Goal: Task Accomplishment & Management: Manage account settings

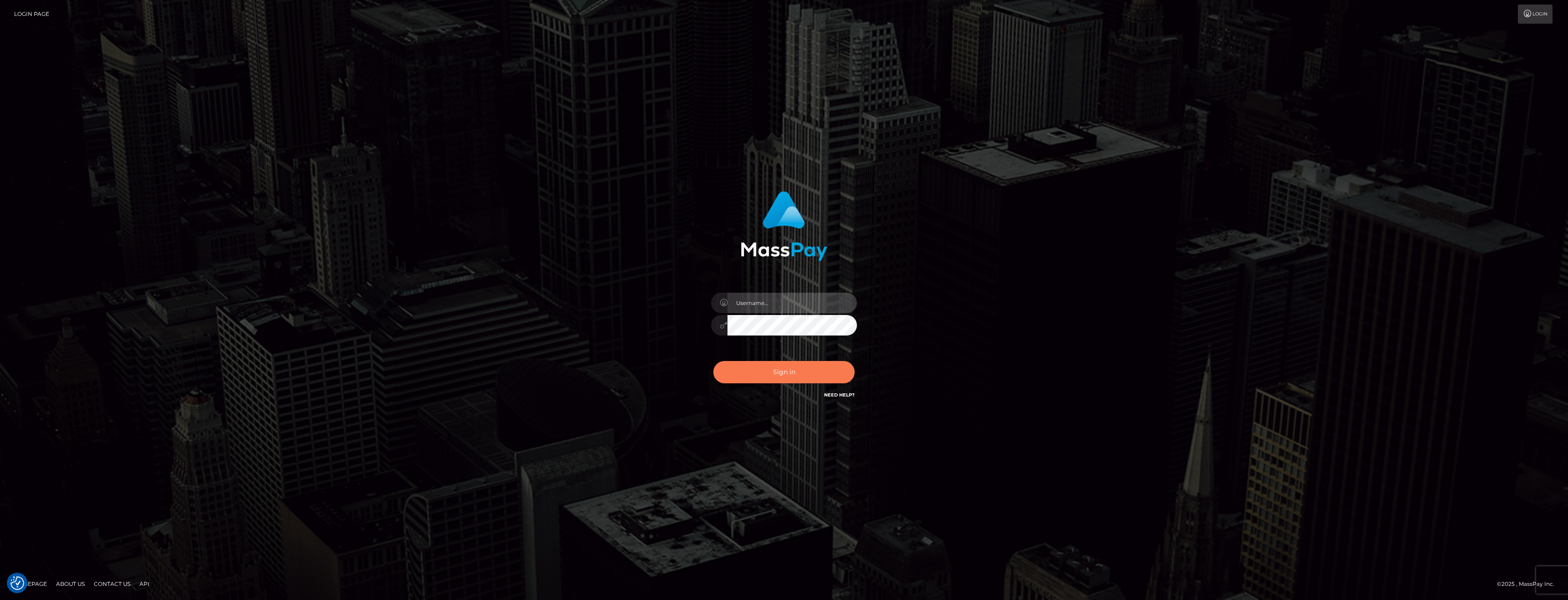
type input "anthony.club"
click at [770, 373] on button "Sign in" at bounding box center [784, 372] width 142 height 22
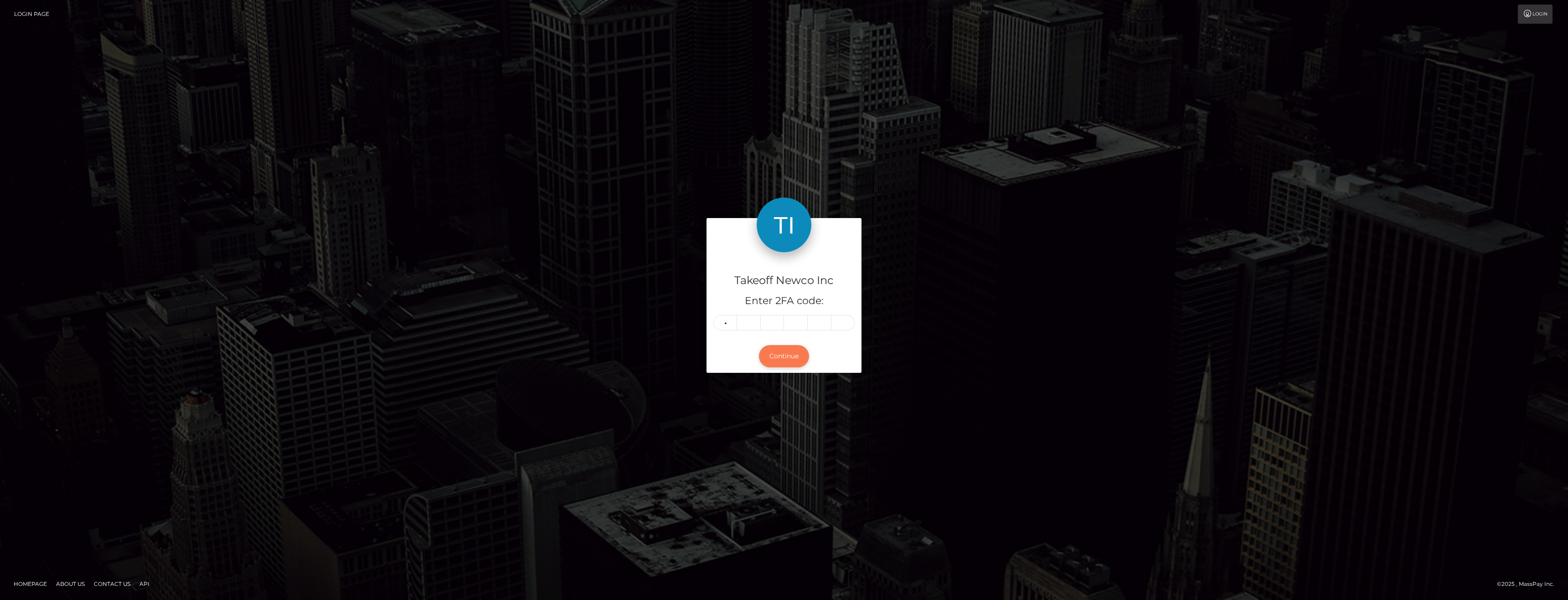
type input "6"
type input "2"
type input "0"
type input "5"
type input "9"
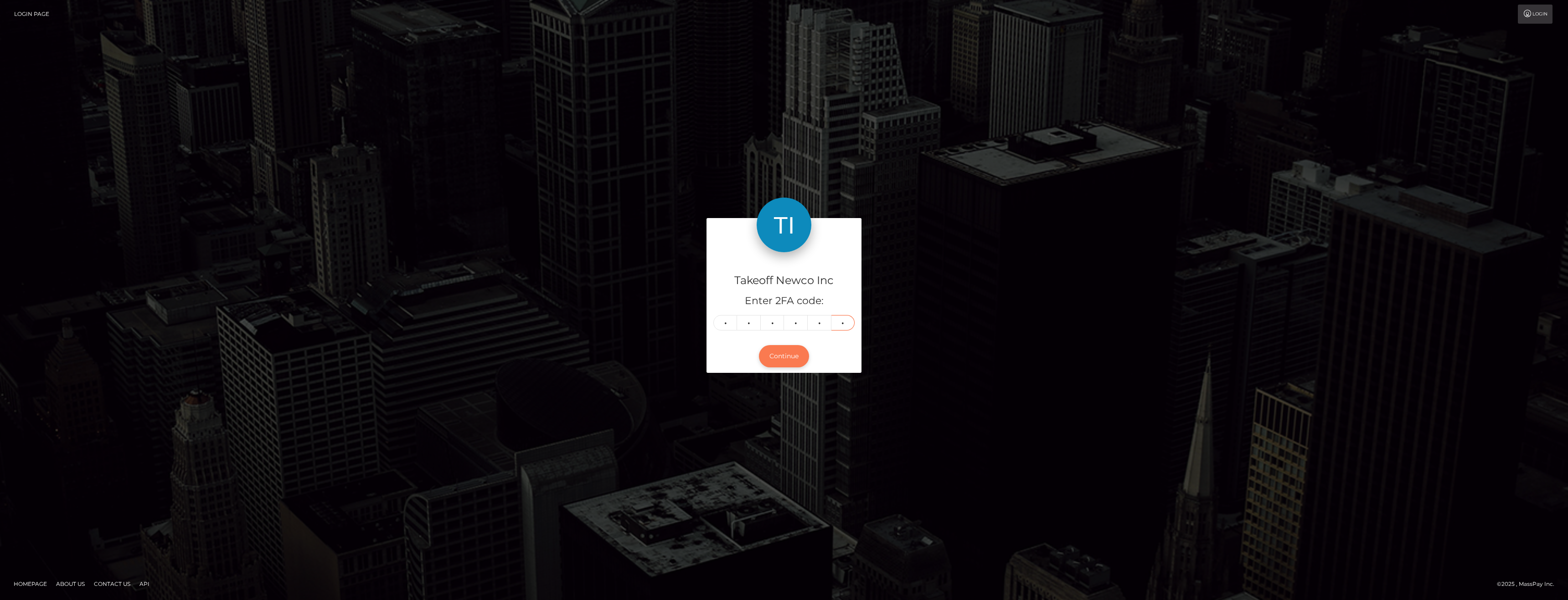
type input "1"
click at [788, 349] on button "Continue" at bounding box center [783, 356] width 50 height 22
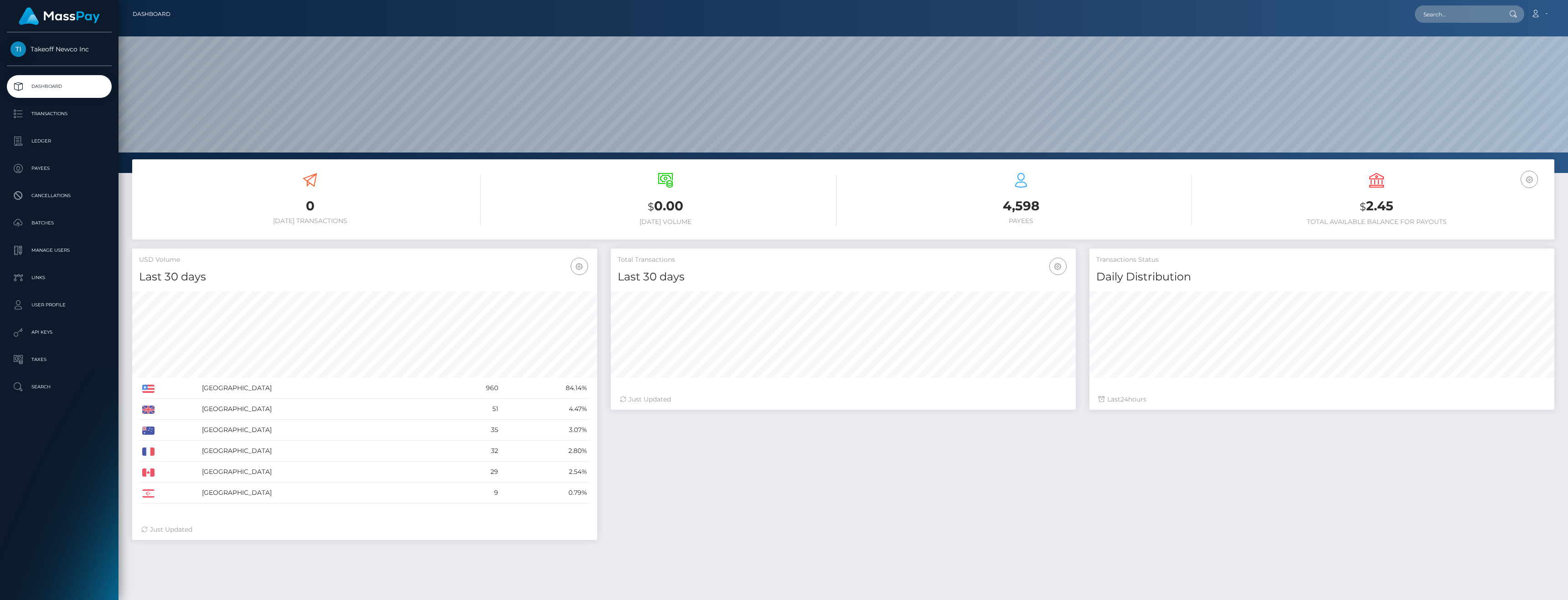
scroll to position [161, 465]
click at [32, 142] on p "Ledger" at bounding box center [60, 142] width 98 height 14
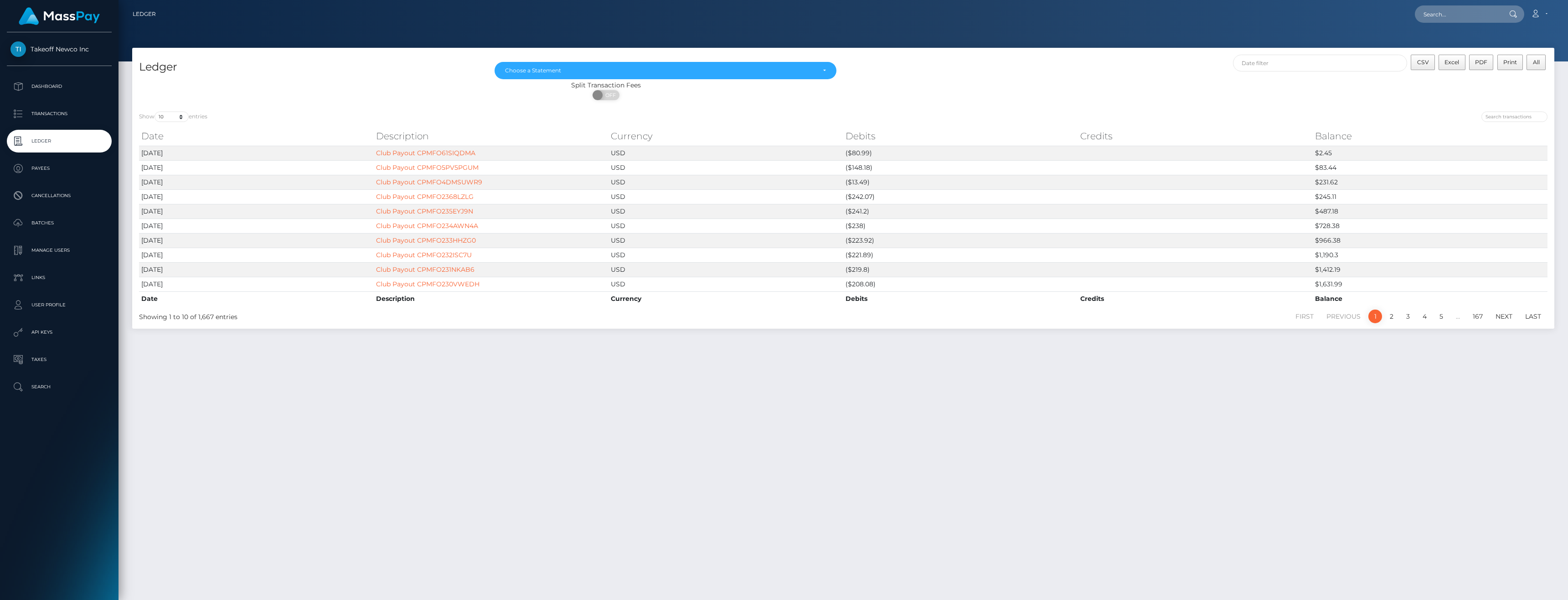
click at [601, 80] on div "[DATE] [DATE] [DATE] [DATE] Choose a Statement" at bounding box center [666, 67] width 356 height 26
click at [643, 74] on div "Choose a Statement" at bounding box center [666, 70] width 342 height 18
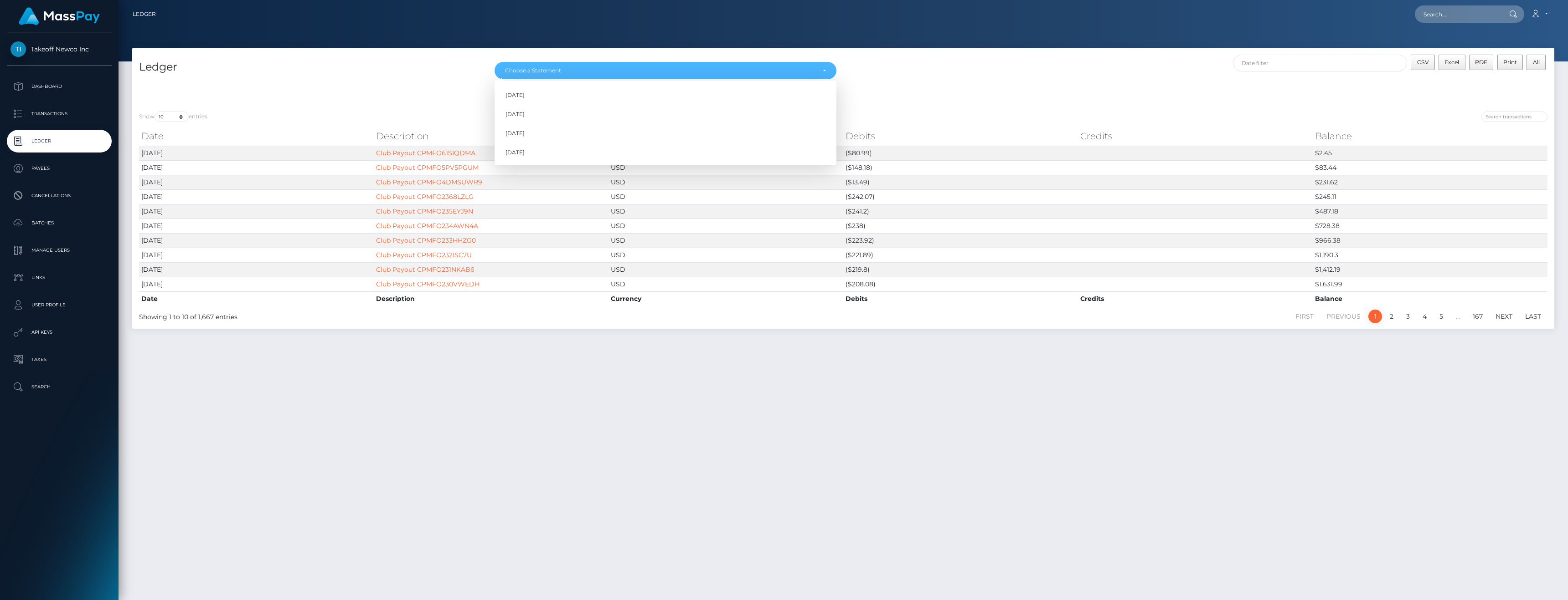
click at [911, 69] on div "CSV Excel PDF Print All" at bounding box center [1198, 67] width 711 height 26
